Goal: Check status: Check status

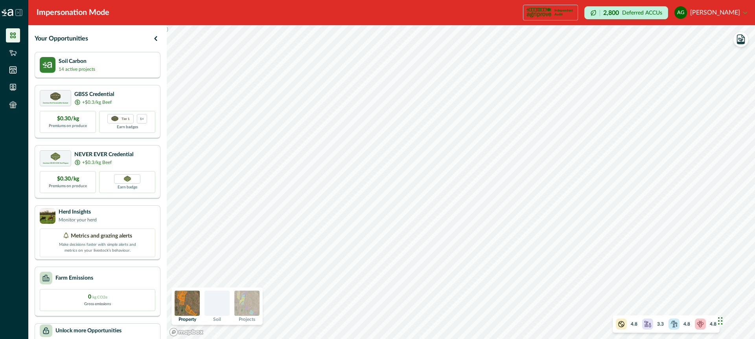
click at [221, 306] on div at bounding box center [216, 303] width 25 height 25
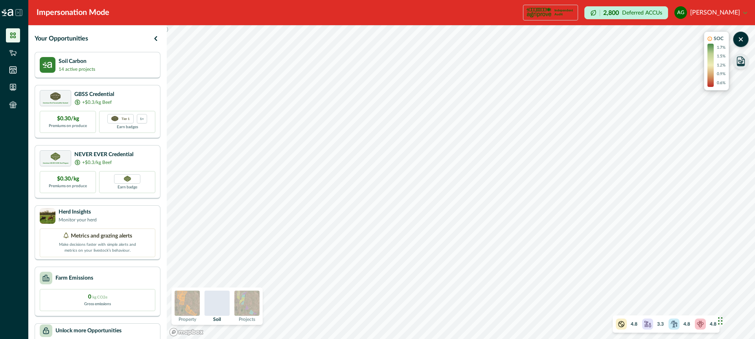
click at [742, 61] on icon "button" at bounding box center [741, 62] width 4 height 4
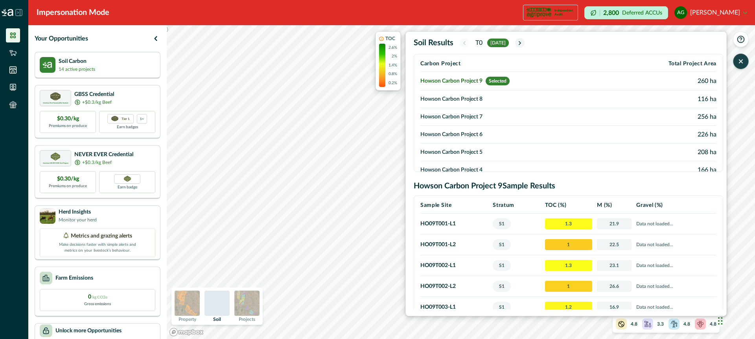
click at [470, 99] on td "Howson Carbon Project 8" at bounding box center [516, 99] width 193 height 18
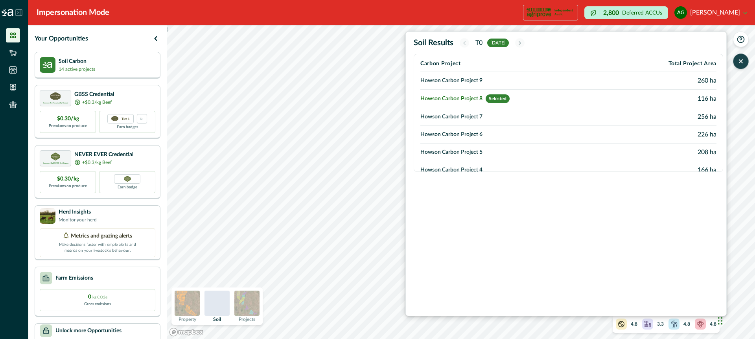
click at [467, 117] on td "Howson Carbon Project 7" at bounding box center [516, 117] width 193 height 18
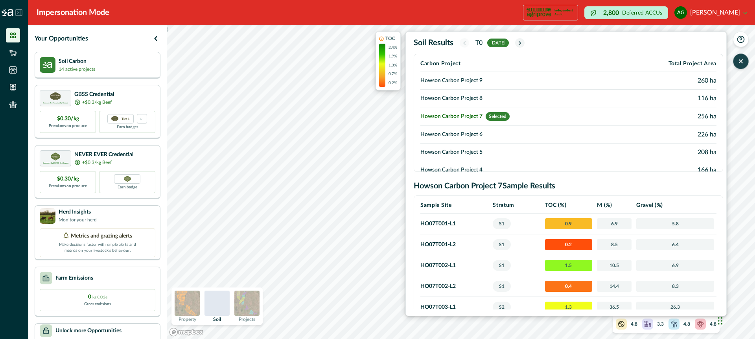
click at [467, 132] on td "Howson Carbon Project 6" at bounding box center [516, 135] width 193 height 18
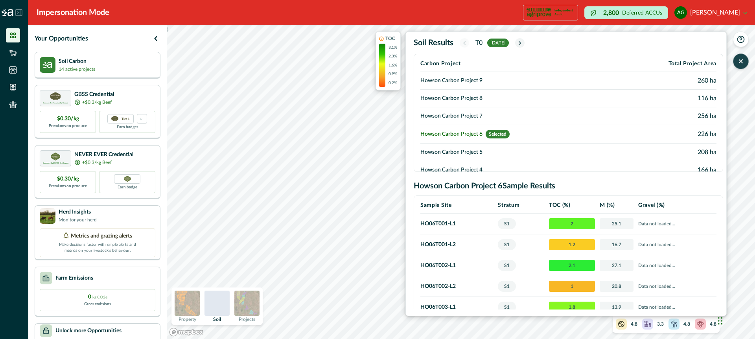
click at [467, 150] on td "Howson Carbon Project 5" at bounding box center [516, 153] width 193 height 18
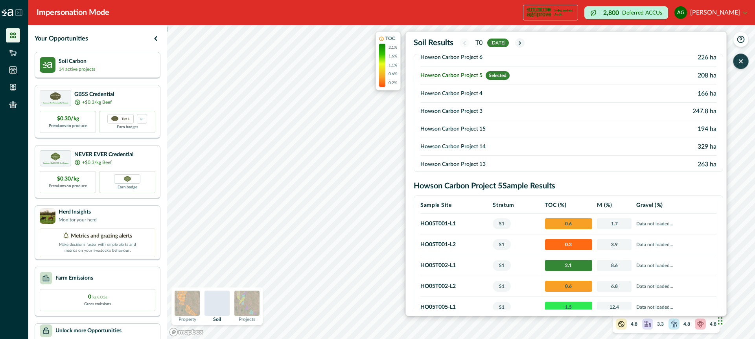
click at [467, 96] on td "Howson Carbon Project 4" at bounding box center [516, 94] width 193 height 18
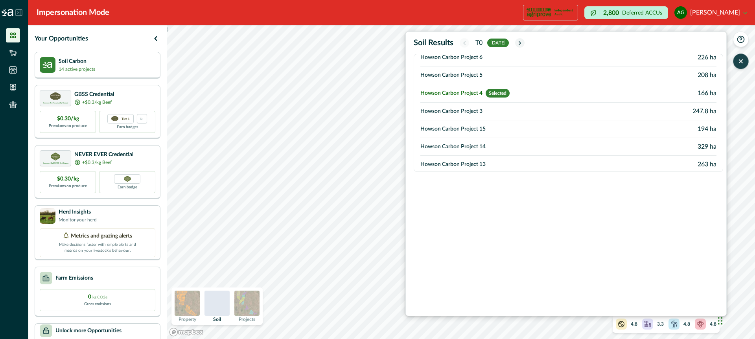
click at [467, 112] on td "Howson Carbon Project 3" at bounding box center [516, 112] width 193 height 18
click at [468, 125] on td "Howson Carbon Project 15" at bounding box center [516, 129] width 193 height 18
click at [742, 37] on icon "button" at bounding box center [741, 39] width 8 height 8
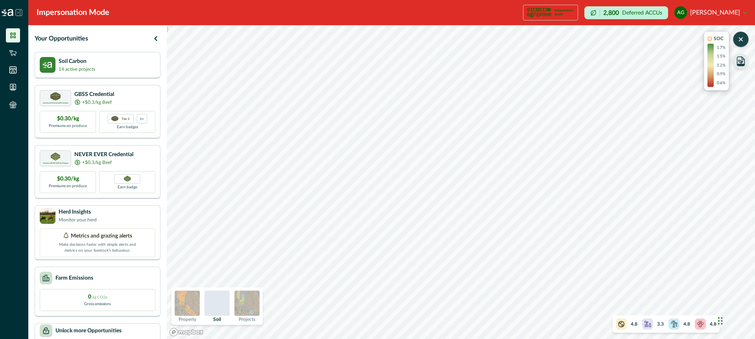
click at [742, 38] on icon "button" at bounding box center [740, 39] width 3 height 3
